Goal: Information Seeking & Learning: Learn about a topic

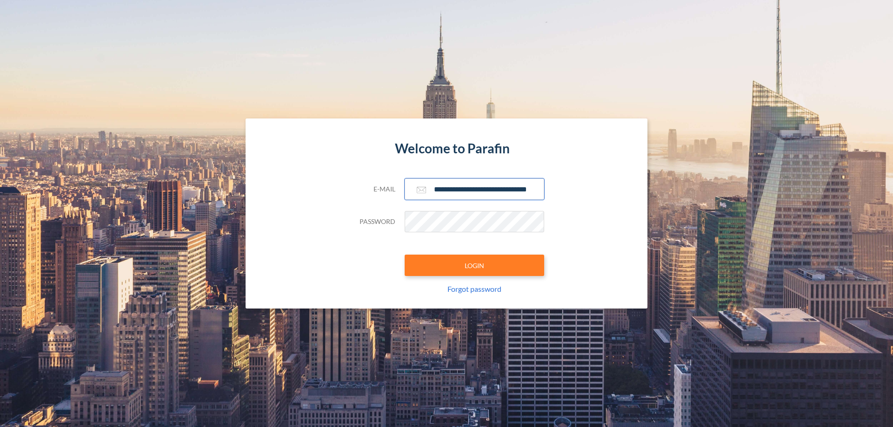
type input "**********"
click at [474, 265] on button "LOGIN" at bounding box center [473, 265] width 139 height 21
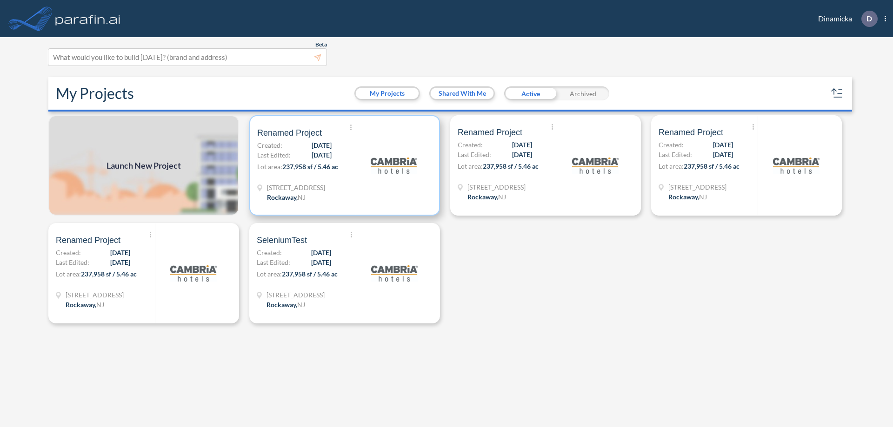
scroll to position [2, 0]
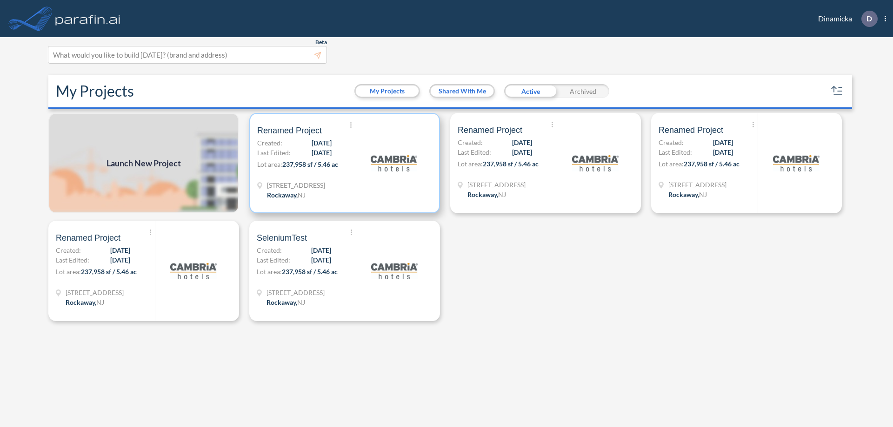
click at [344, 163] on p "Lot area: 237,958 sf / 5.46 ac" at bounding box center [306, 165] width 99 height 13
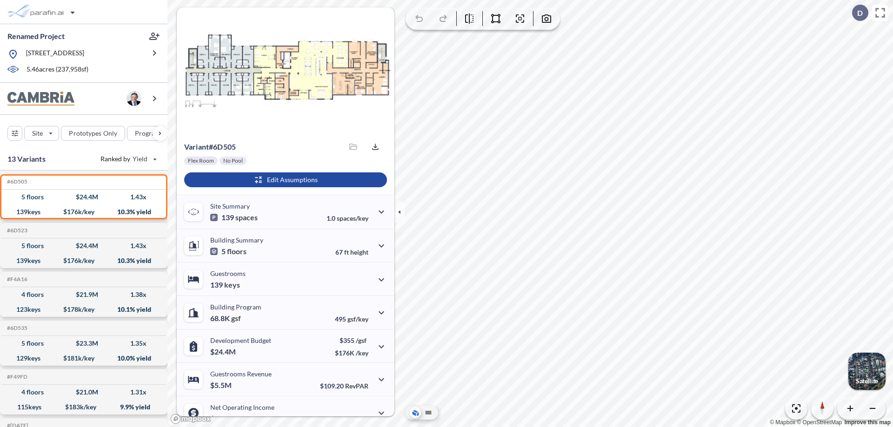
scroll to position [47, 0]
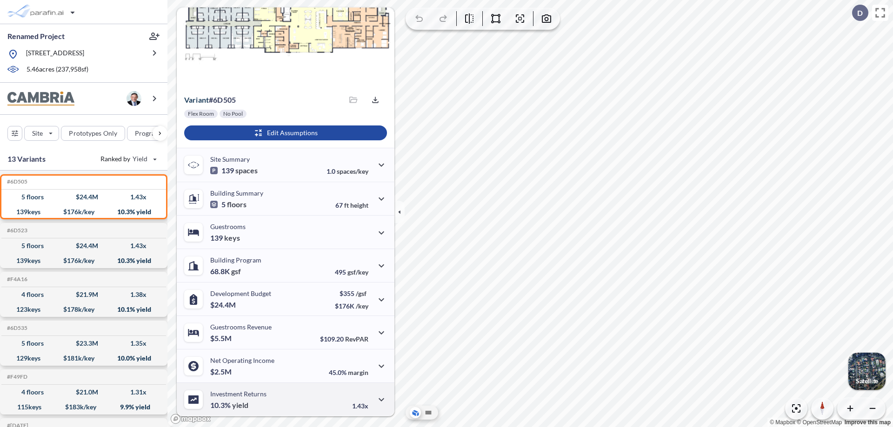
click at [284, 399] on div "Investment Returns 10.3% yield 1.43x" at bounding box center [286, 399] width 218 height 33
